Goal: Task Accomplishment & Management: Complete application form

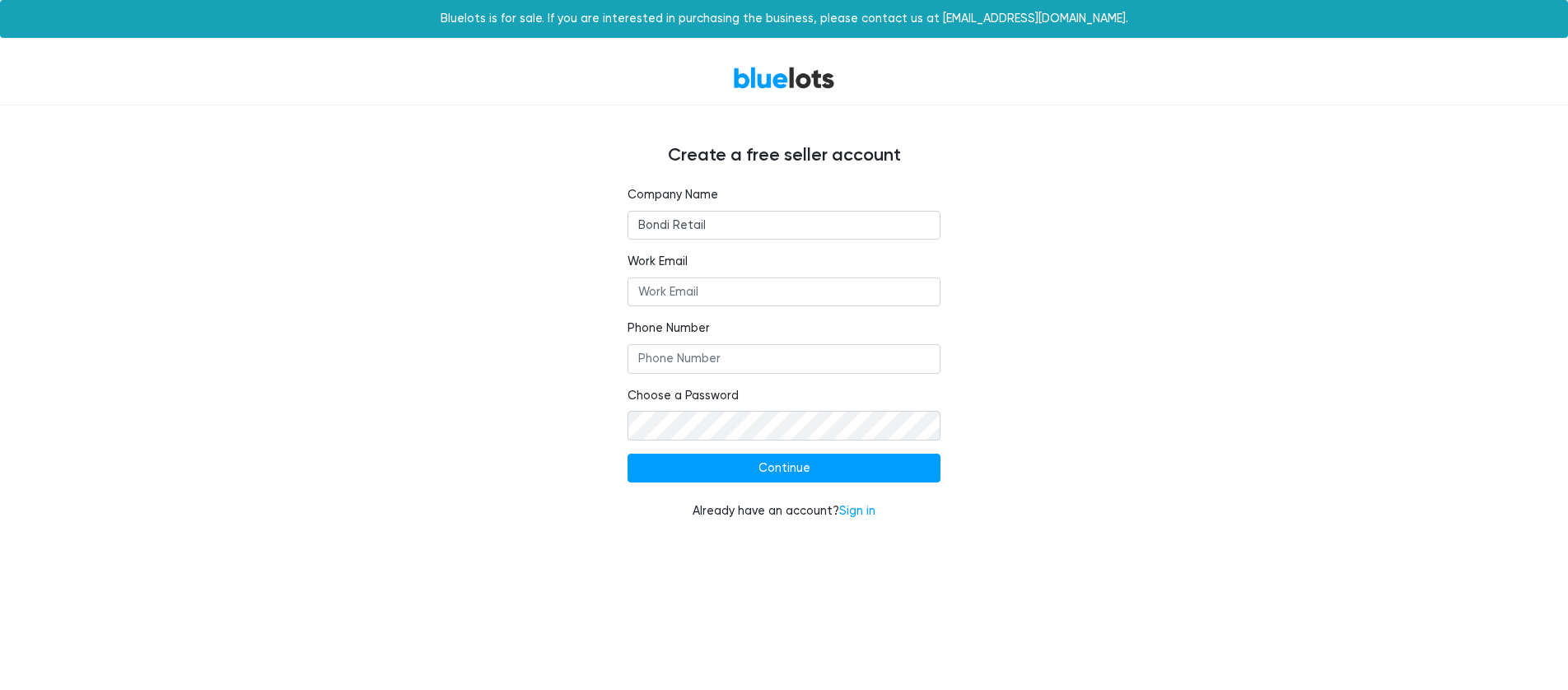
type input "Bondi Retail"
click at [686, 286] on input "Work Email" at bounding box center [783, 292] width 313 height 30
type input "robin@bondiretail.com"
click at [662, 360] on input "Phone Number" at bounding box center [783, 359] width 313 height 30
type input "+33615242959"
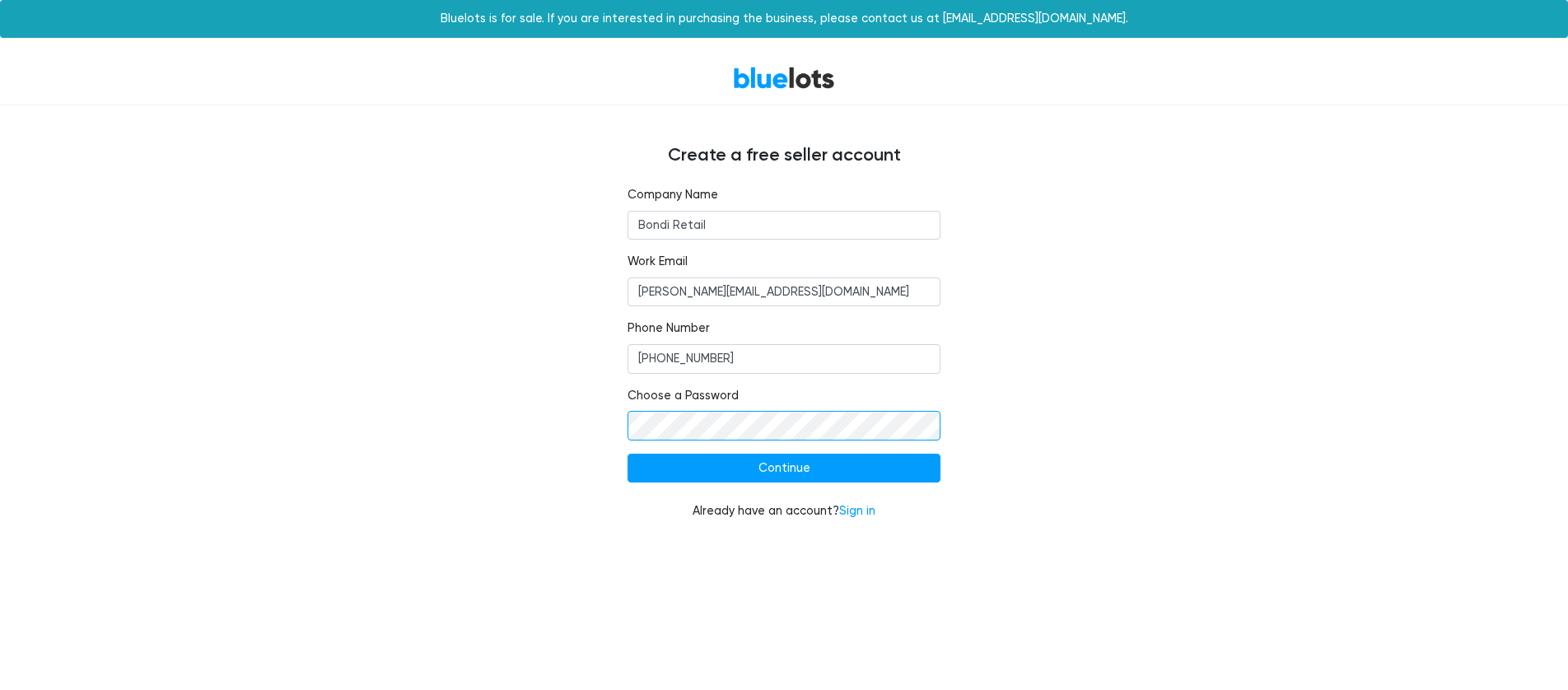
click at [627, 454] on input "Continue" at bounding box center [783, 468] width 313 height 30
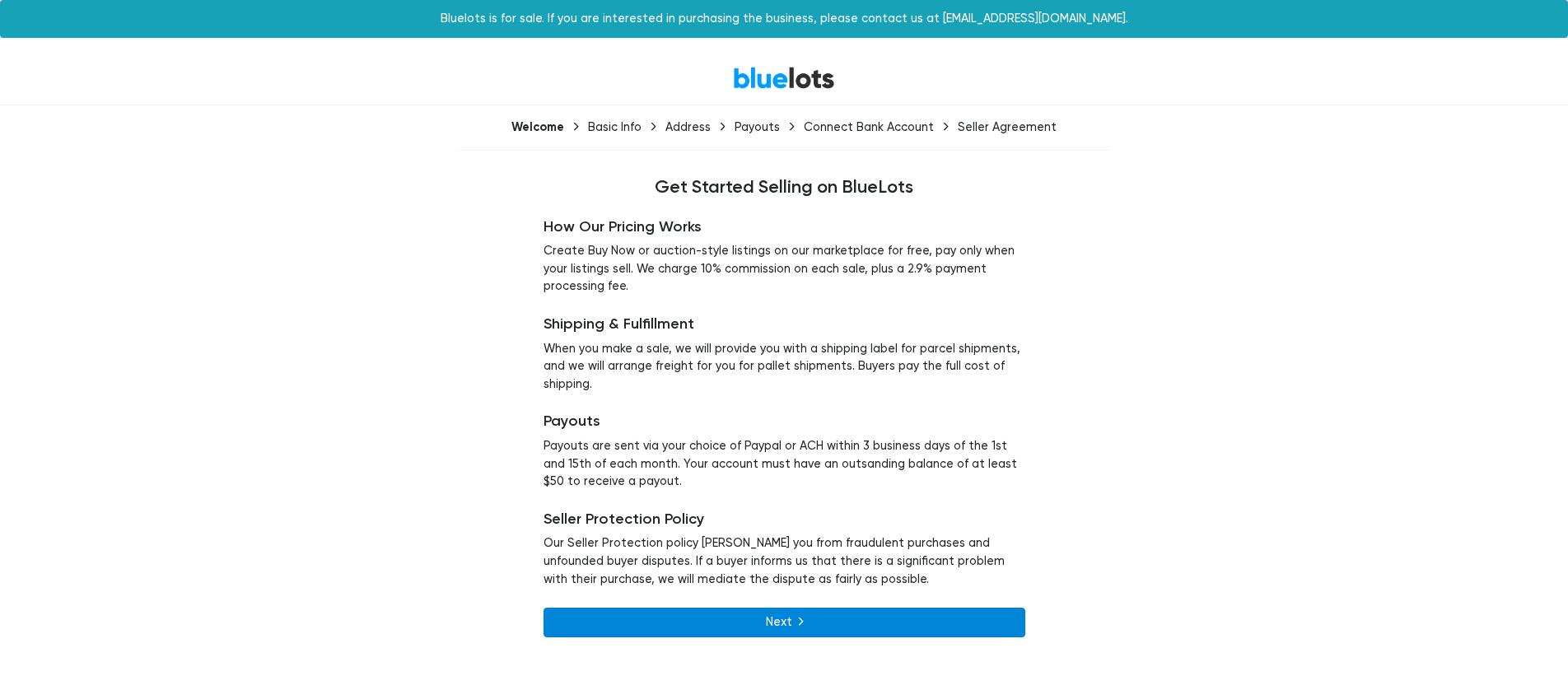
click at [784, 611] on link "Next" at bounding box center [784, 622] width 482 height 30
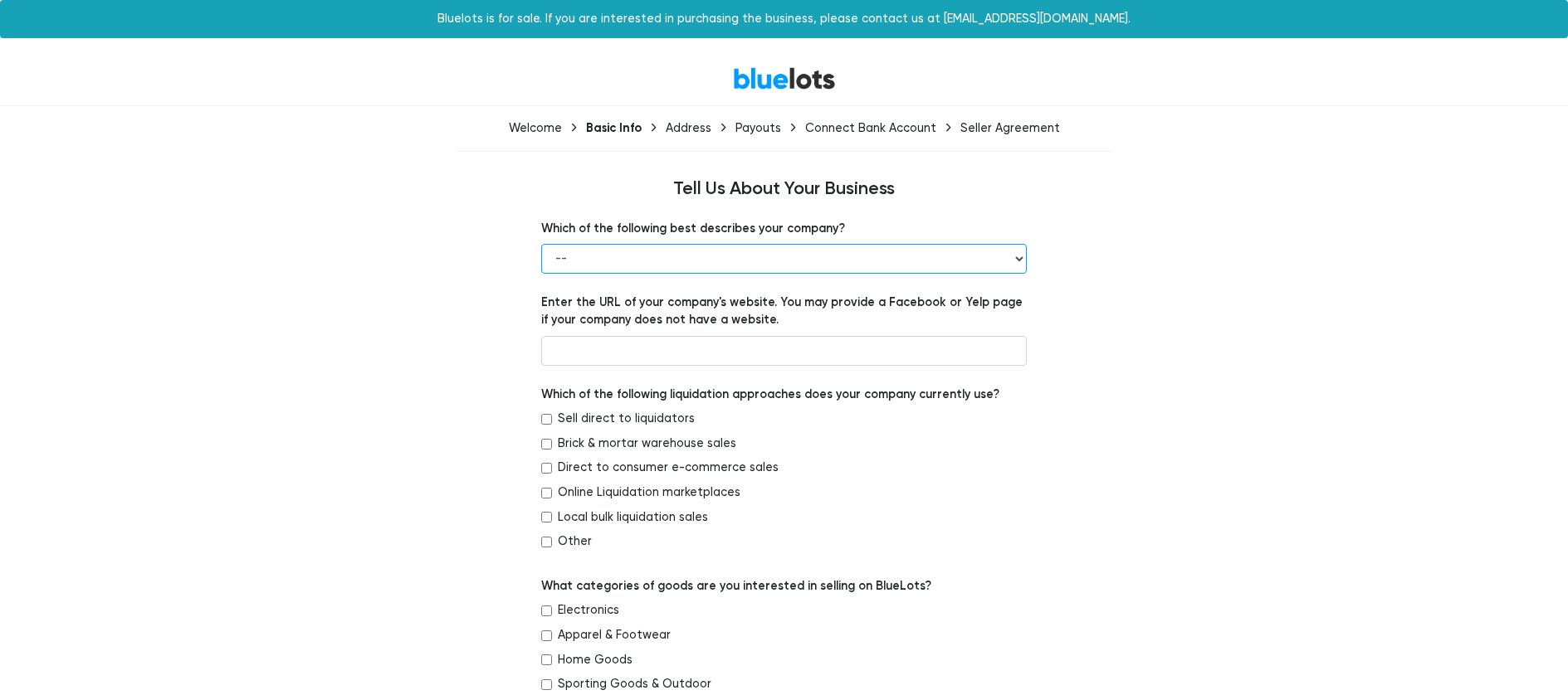
click at [795, 256] on select "-- Retailer Wholesaler Brand or Manufacturer Liquidator 3PL Other" at bounding box center [784, 258] width 486 height 30
select select "Brand or Manufacturer"
click at [541, 244] on select "-- Retailer Wholesaler Brand or Manufacturer Liquidator 3PL Other" at bounding box center [784, 258] width 486 height 30
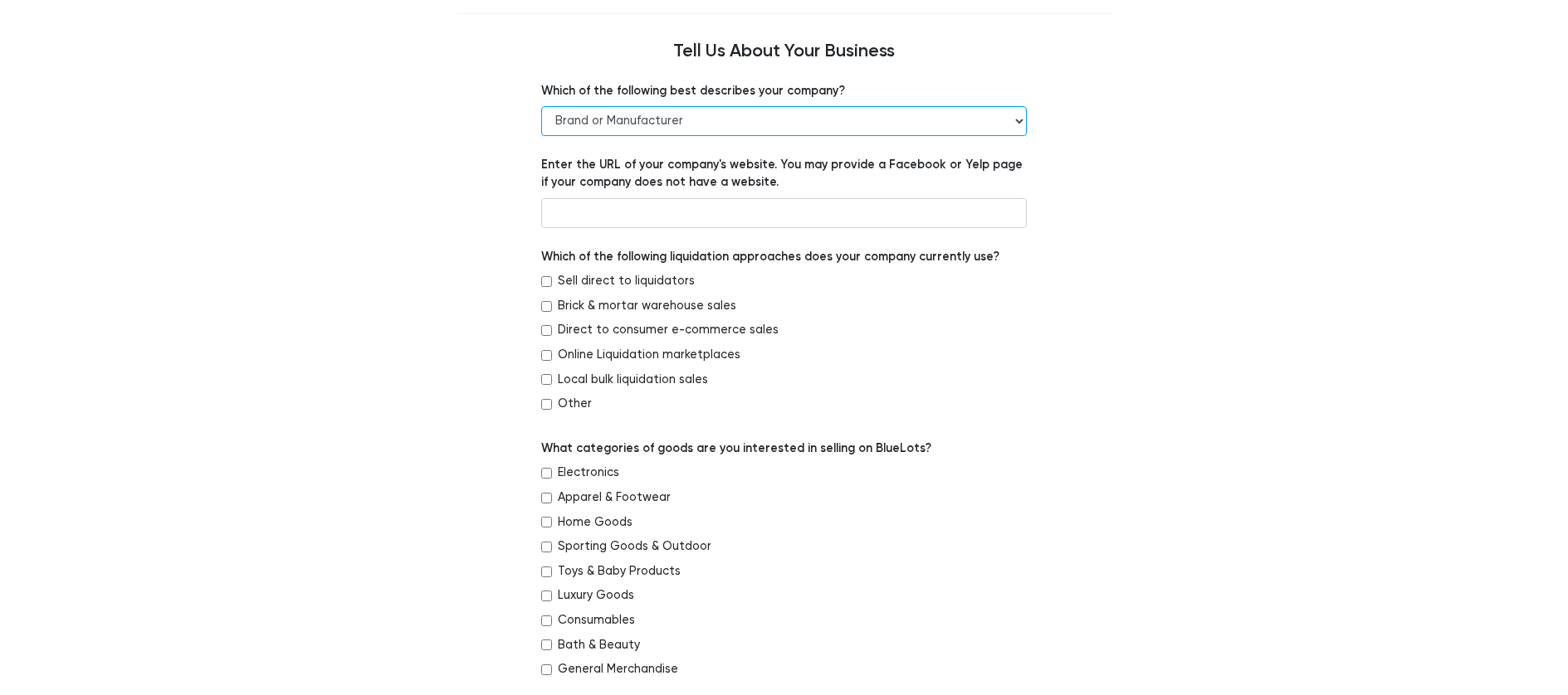
scroll to position [143, 0]
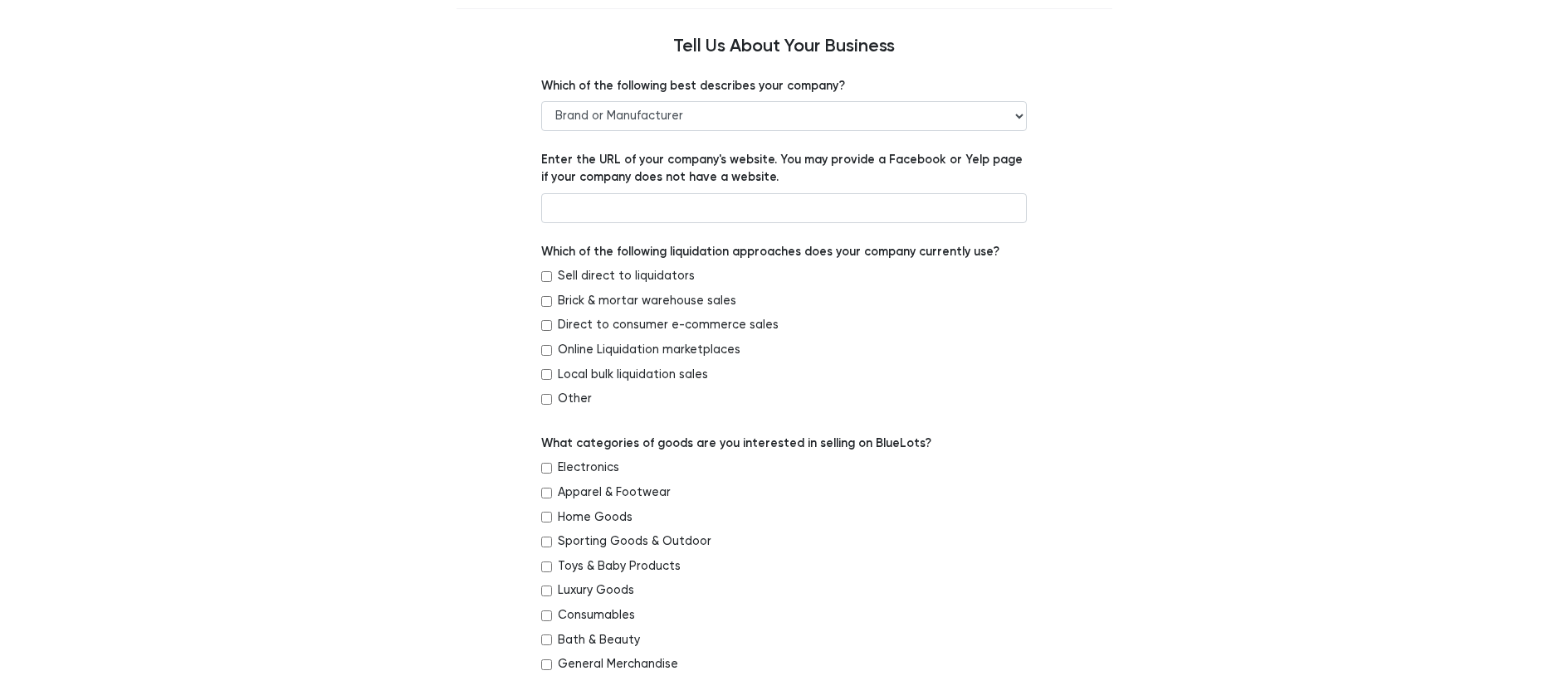
click at [610, 280] on label "Sell direct to liquidators" at bounding box center [626, 275] width 137 height 18
click at [552, 280] on input "Sell direct to liquidators" at bounding box center [547, 276] width 11 height 11
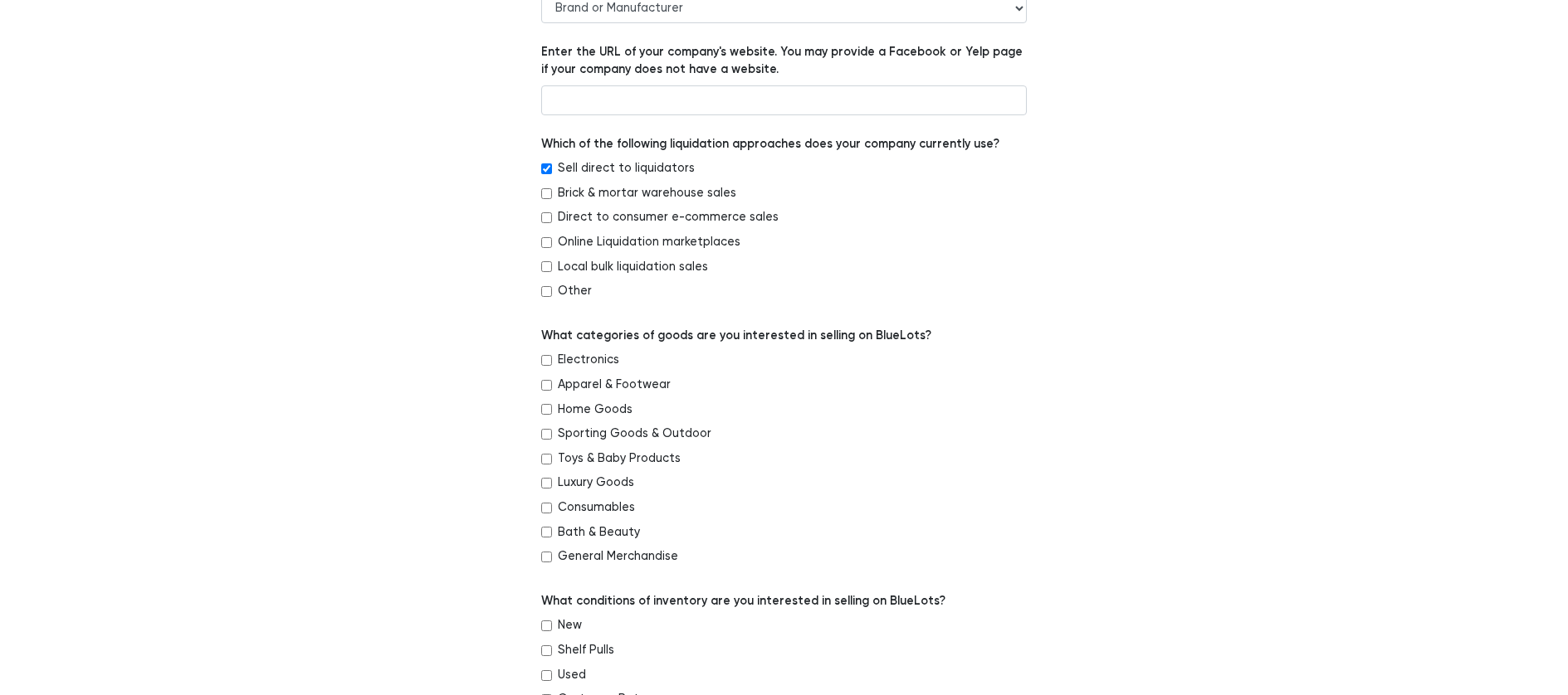
scroll to position [254, 0]
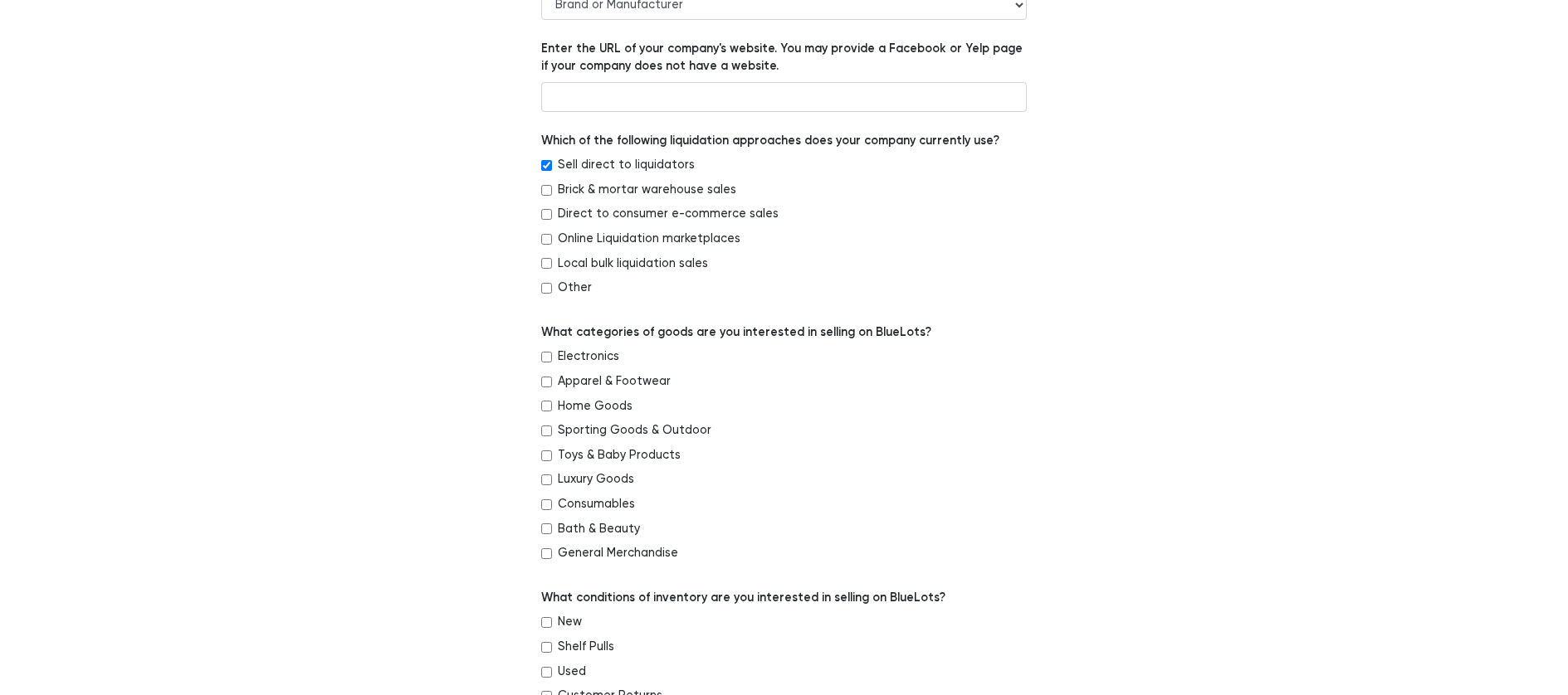
click at [546, 165] on input "Sell direct to liquidators" at bounding box center [547, 165] width 11 height 11
checkbox input "false"
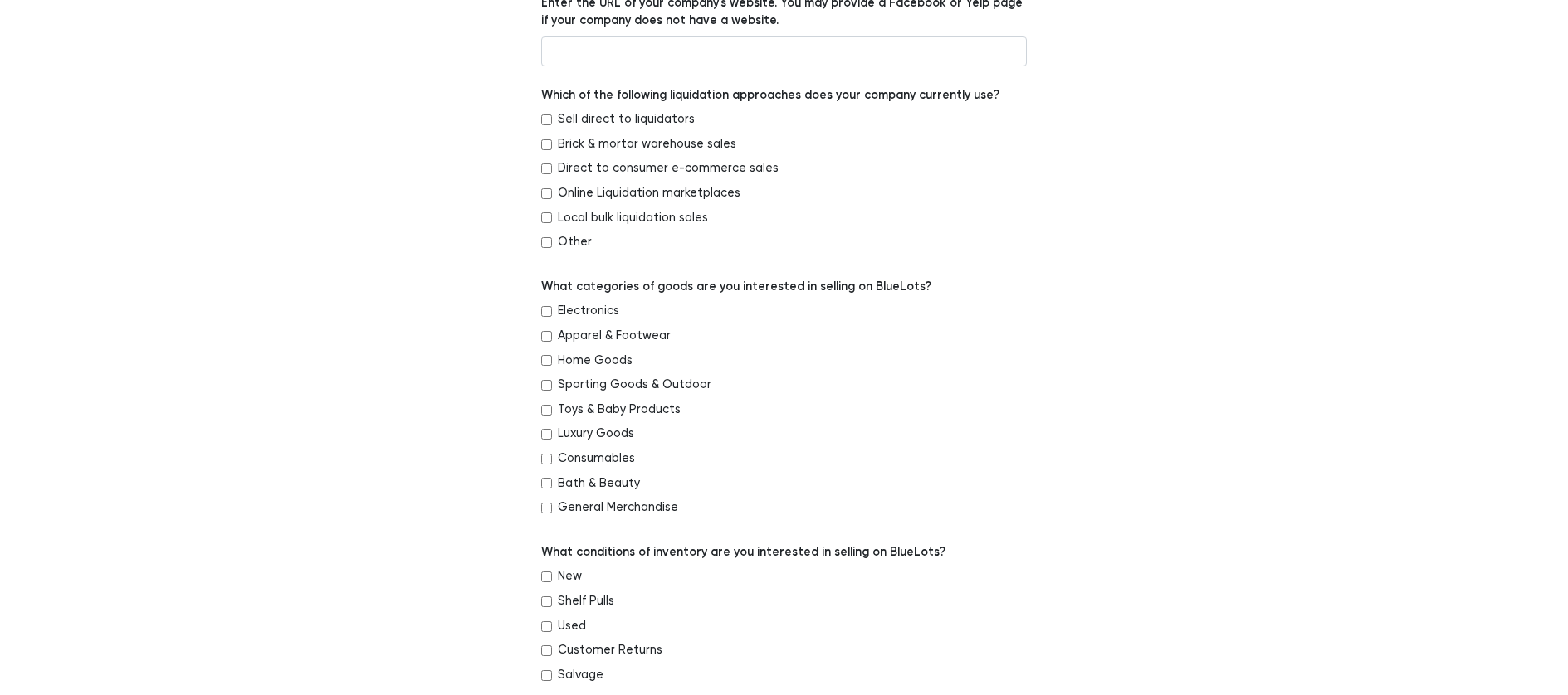
scroll to position [321, 0]
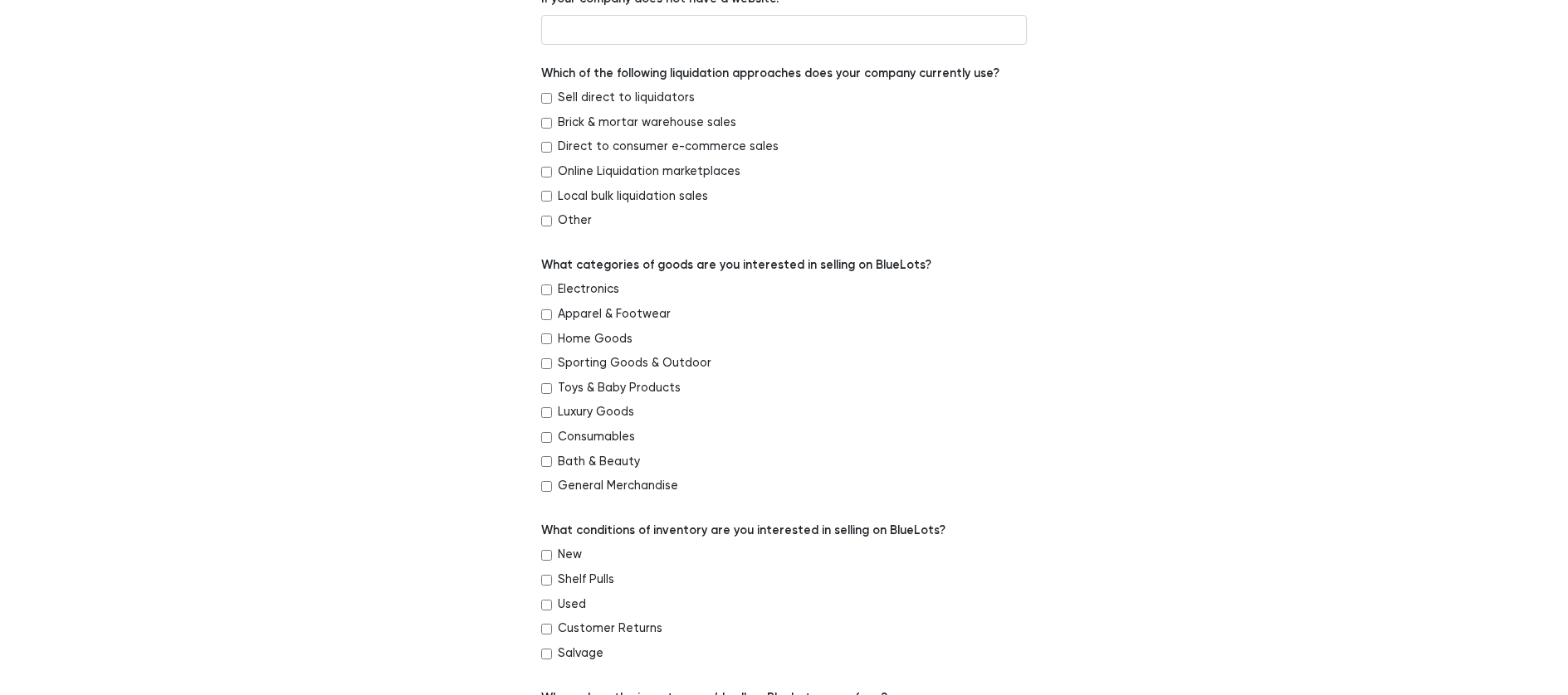
click at [541, 286] on input "Electronics" at bounding box center [547, 290] width 11 height 11
checkbox input "true"
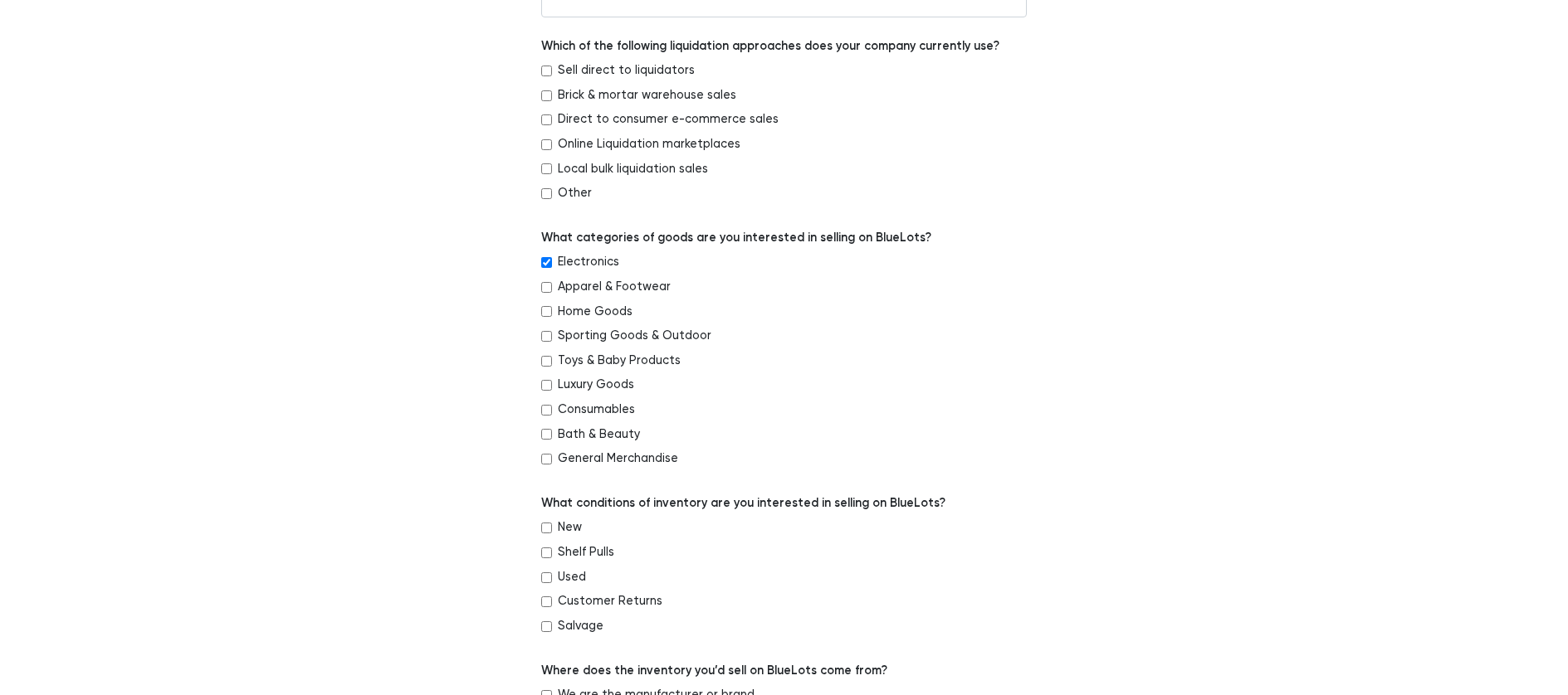
scroll to position [350, 0]
click at [552, 309] on div "Home Goods" at bounding box center [784, 312] width 486 height 25
click at [547, 307] on input "Home Goods" at bounding box center [547, 309] width 11 height 11
checkbox input "true"
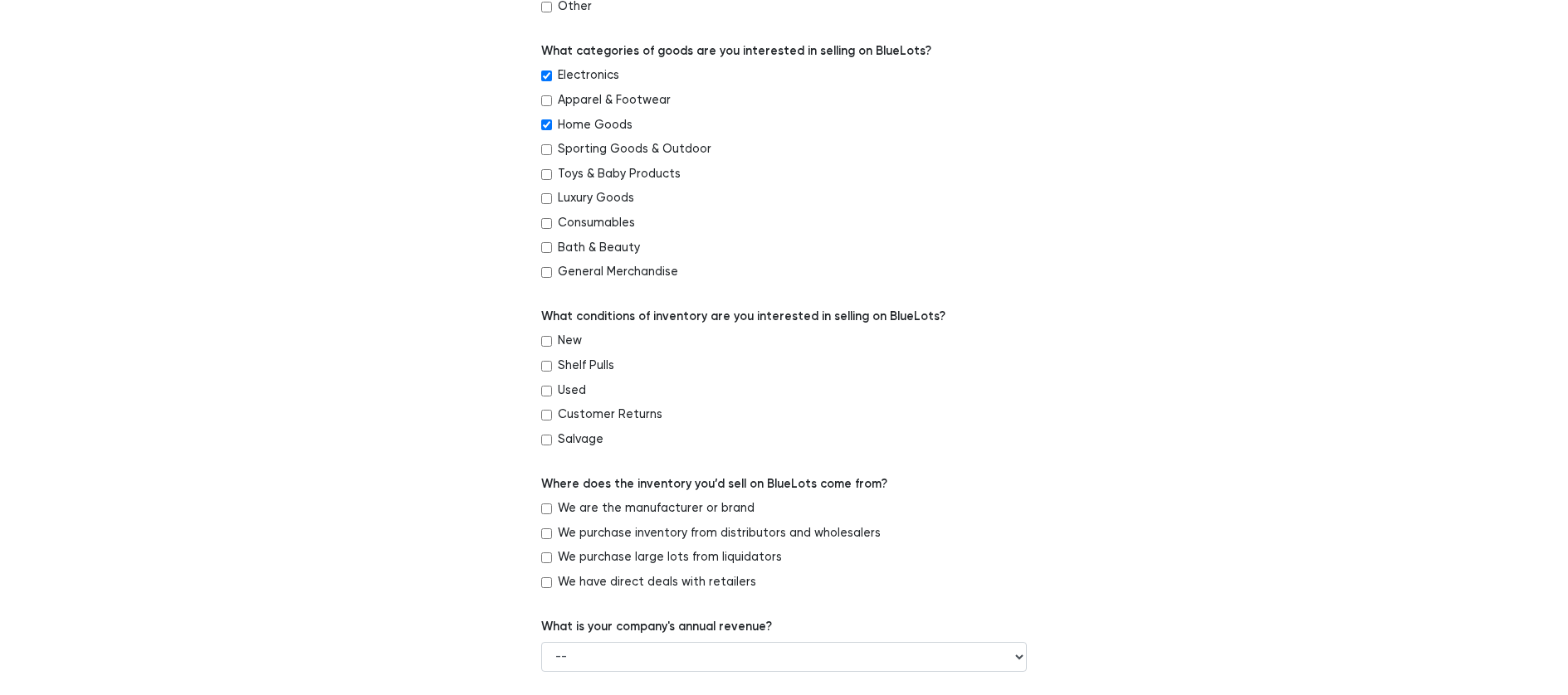
scroll to position [541, 0]
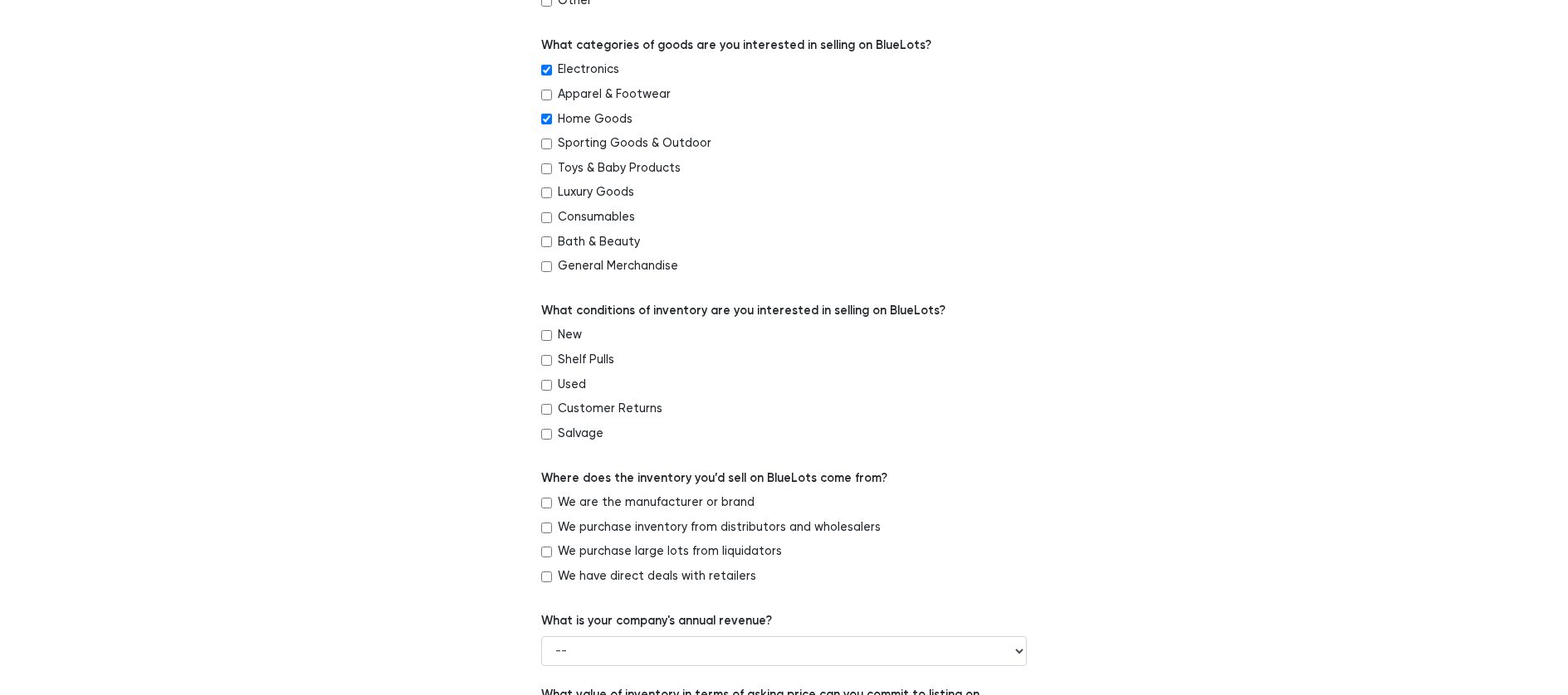
click at [550, 336] on input "New" at bounding box center [547, 335] width 11 height 11
checkbox input "true"
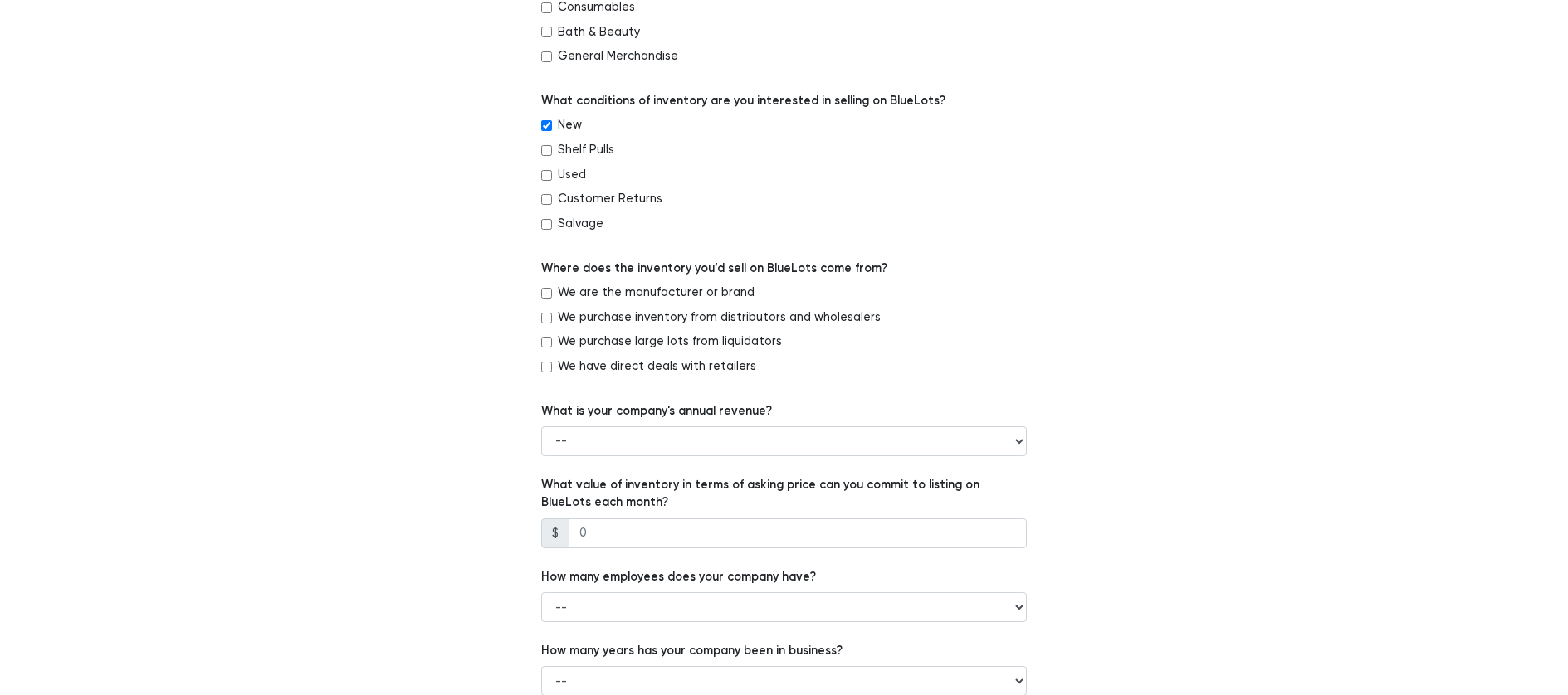
scroll to position [751, 0]
click at [547, 296] on input "We are the manufacturer or brand" at bounding box center [547, 292] width 11 height 11
checkbox input "true"
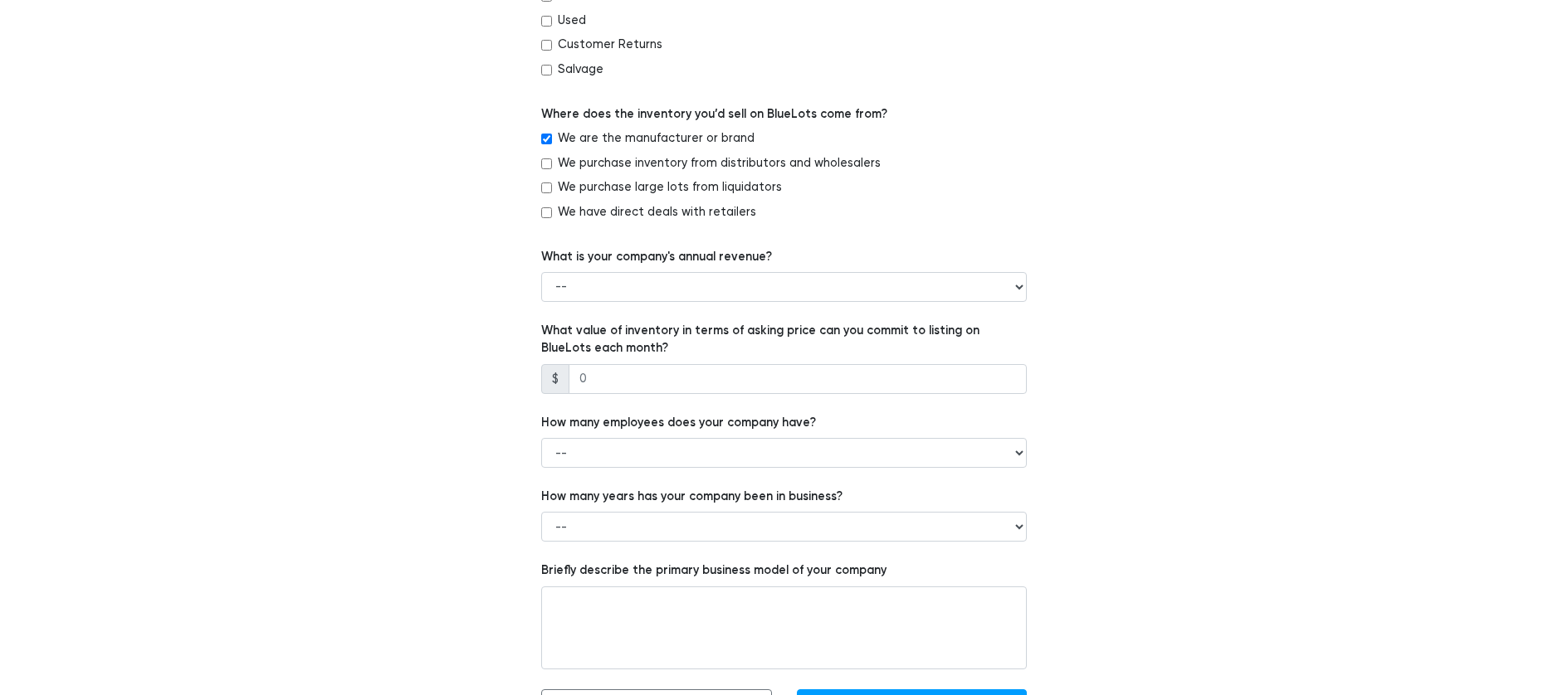
scroll to position [907, 0]
click at [720, 288] on select "-- Less than $100,000 $100,000 to $500,000 $500,000 to $1,000,000 $1,000,000 to…" at bounding box center [784, 285] width 486 height 30
select select "Less than $100,000"
click at [541, 270] on select "-- Less than $100,000 $100,000 to $500,000 $500,000 to $1,000,000 $1,000,000 to…" at bounding box center [784, 285] width 486 height 30
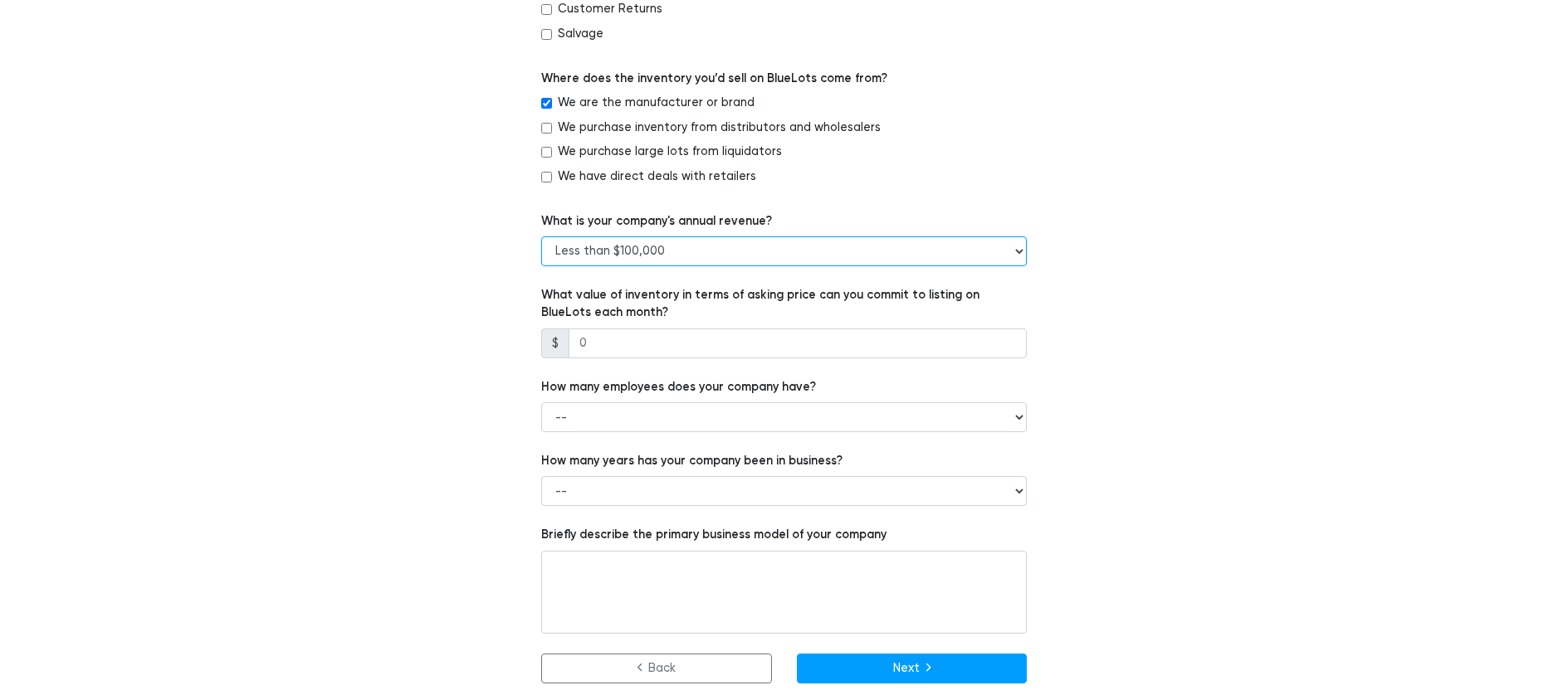
scroll to position [949, 0]
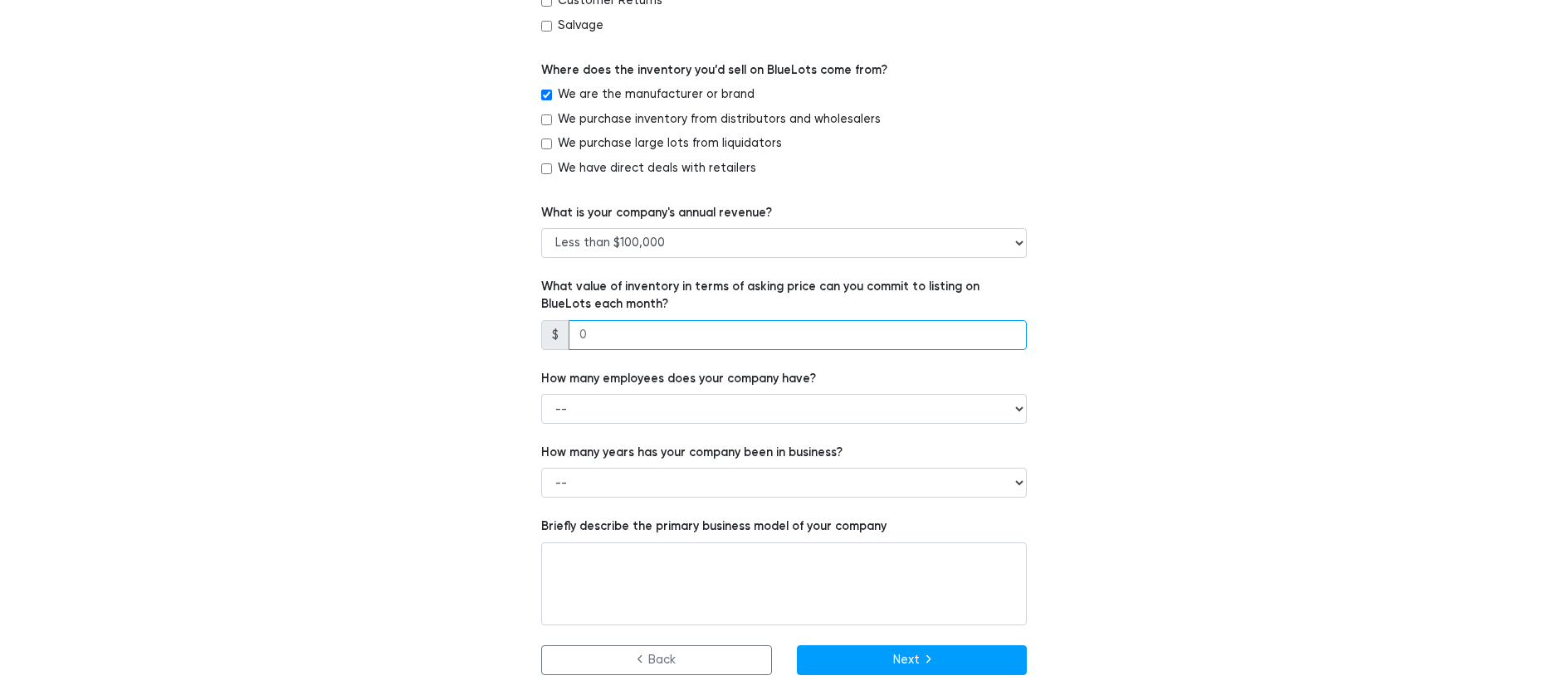
click at [714, 343] on input "number" at bounding box center [798, 335] width 459 height 30
type input "10000"
click at [709, 403] on select "-- 1 - 5 6 - 20 21 - 50 More than 50" at bounding box center [784, 409] width 486 height 30
select select "1 - 5"
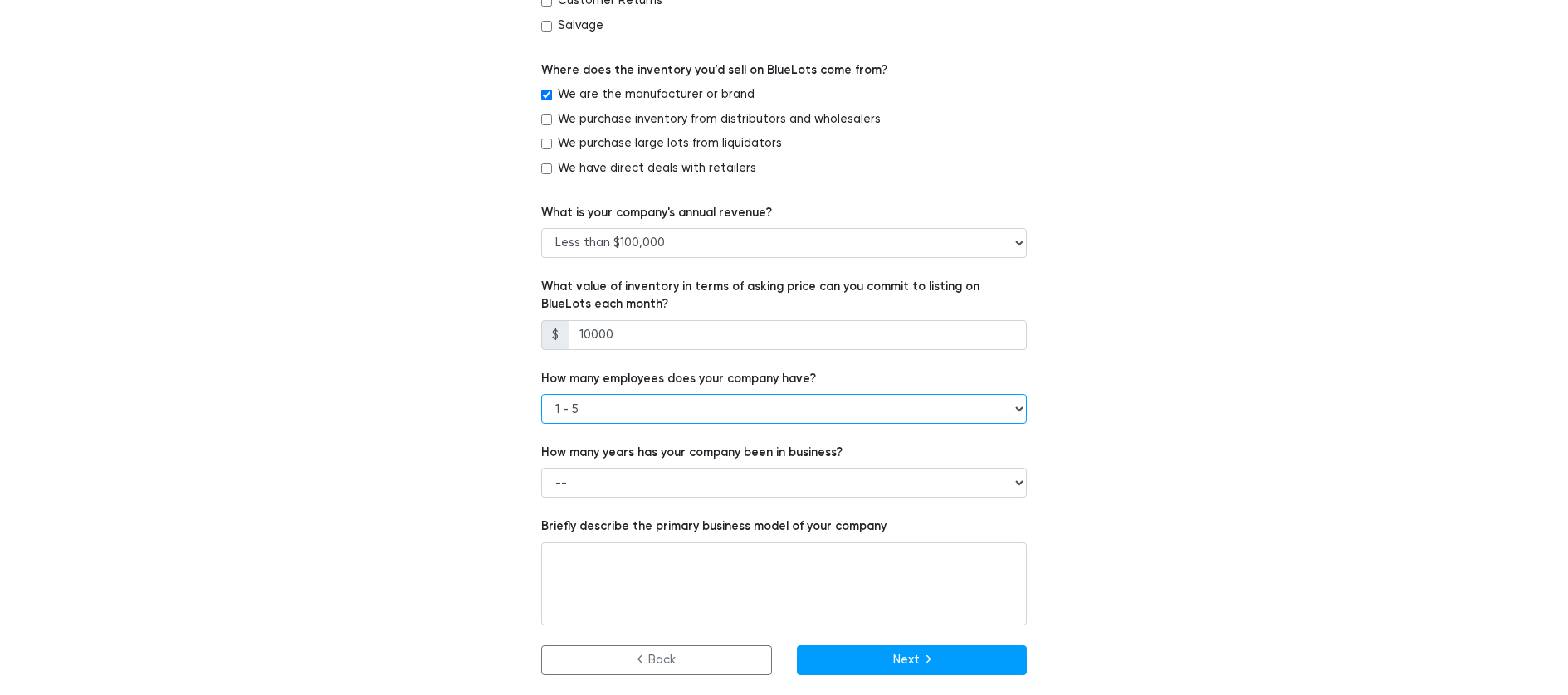
click at [541, 394] on select "-- 1 - 5 6 - 20 21 - 50 More than 50" at bounding box center [784, 409] width 486 height 30
click at [691, 484] on select "-- Less than 1 year 1 to 3 years 4+ years" at bounding box center [784, 482] width 486 height 30
select select "1 to 3 years"
click at [541, 468] on select "-- Less than 1 year 1 to 3 years 4+ years" at bounding box center [784, 482] width 486 height 30
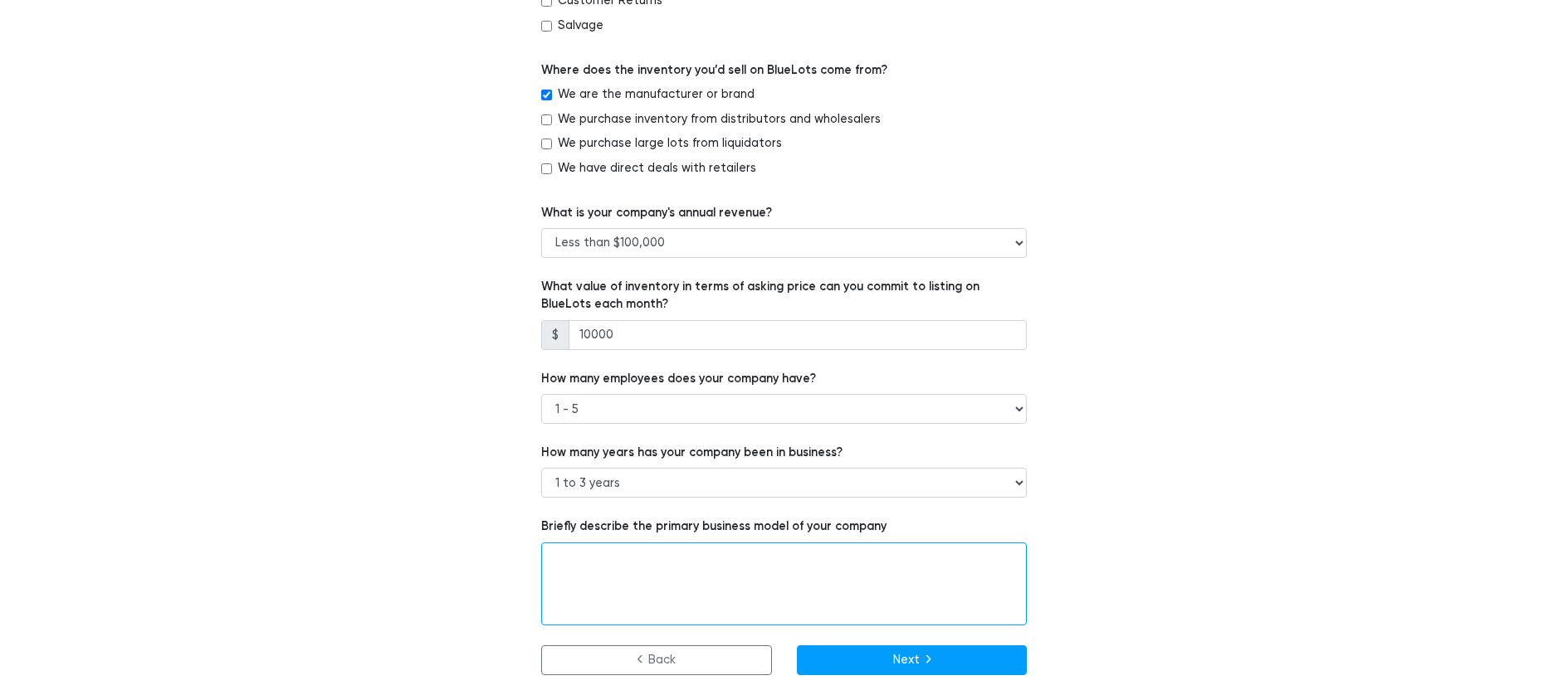
click at [704, 587] on textarea at bounding box center [784, 584] width 486 height 83
type textarea "We are amazon sellers"
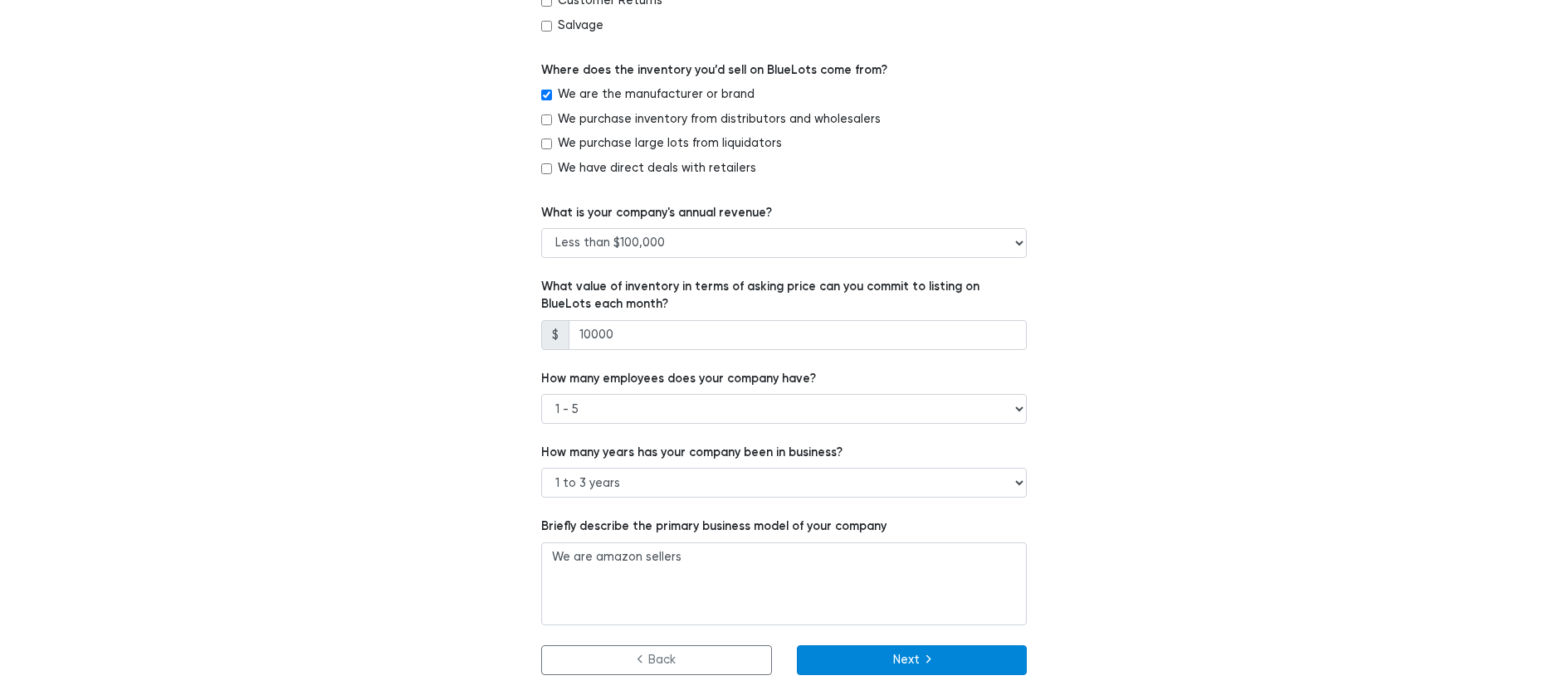
click at [969, 663] on button "Next" at bounding box center [913, 660] width 231 height 30
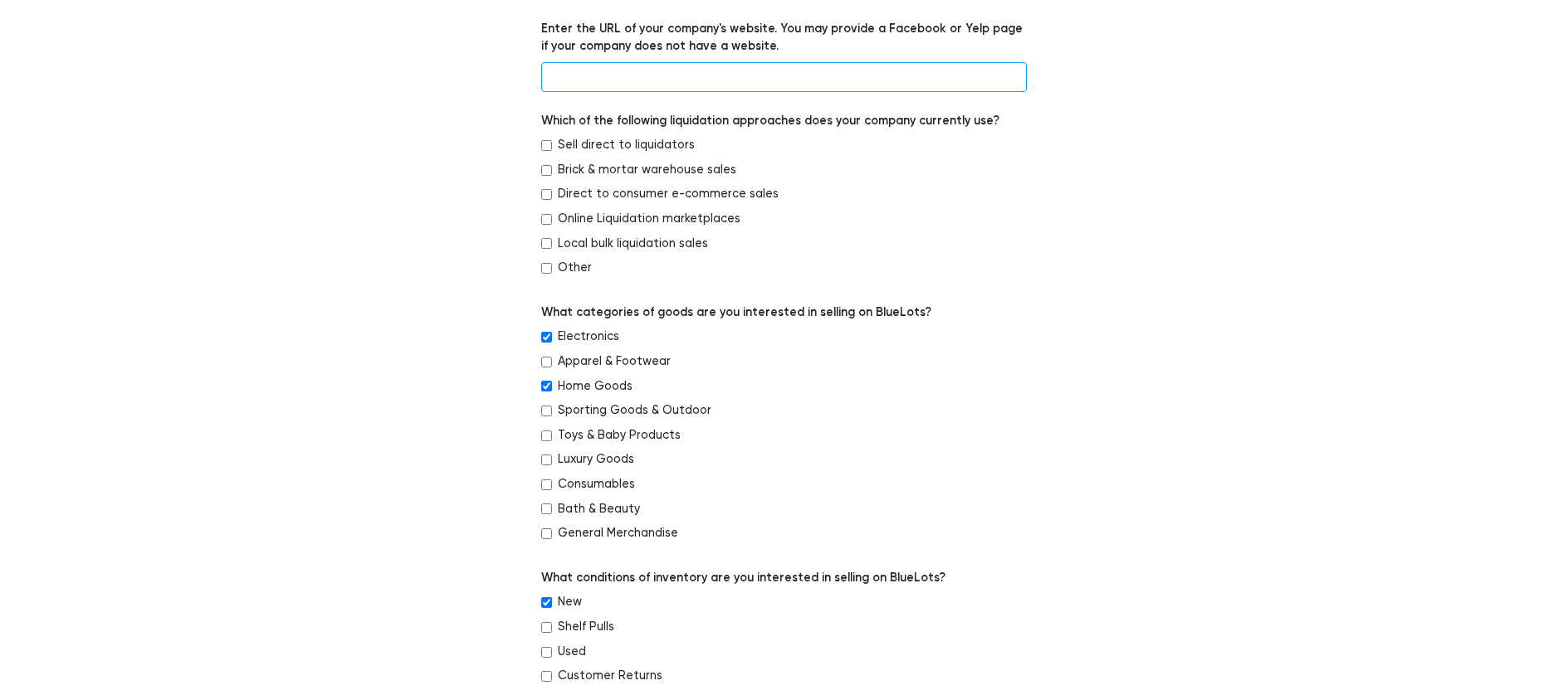
scroll to position [88, 0]
